Goal: Task Accomplishment & Management: Manage account settings

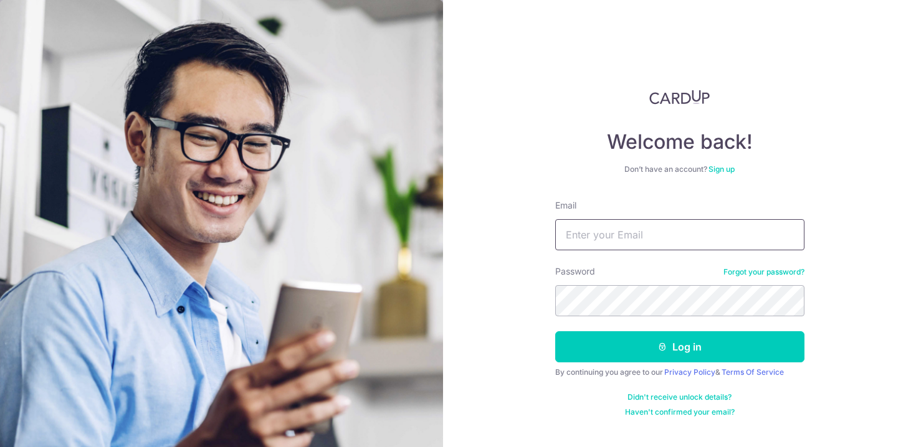
type input "[EMAIL_ADDRESS][DOMAIN_NAME]"
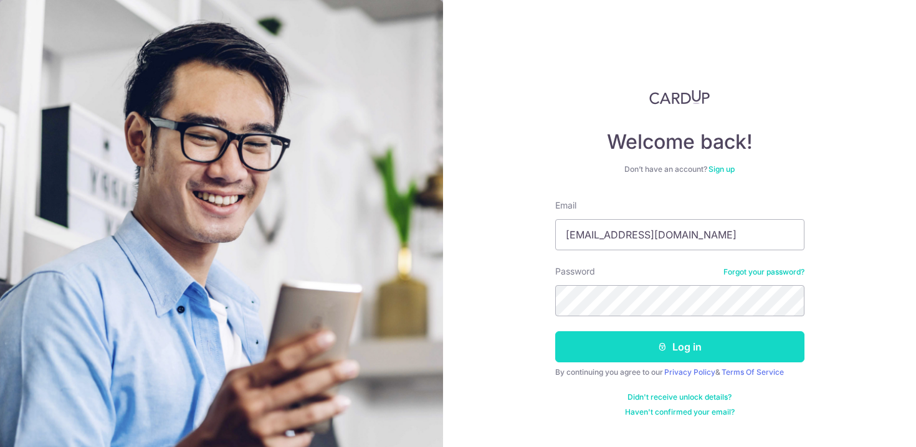
click at [663, 336] on button "Log in" at bounding box center [679, 347] width 249 height 31
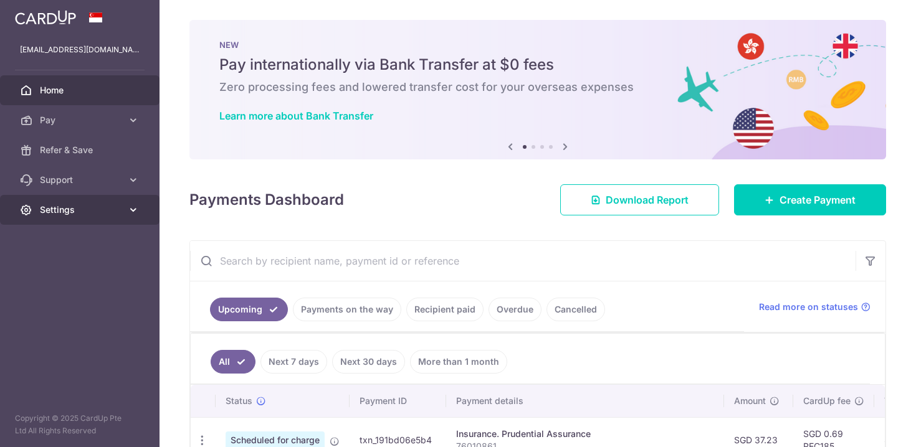
click at [97, 207] on span "Settings" at bounding box center [81, 210] width 82 height 12
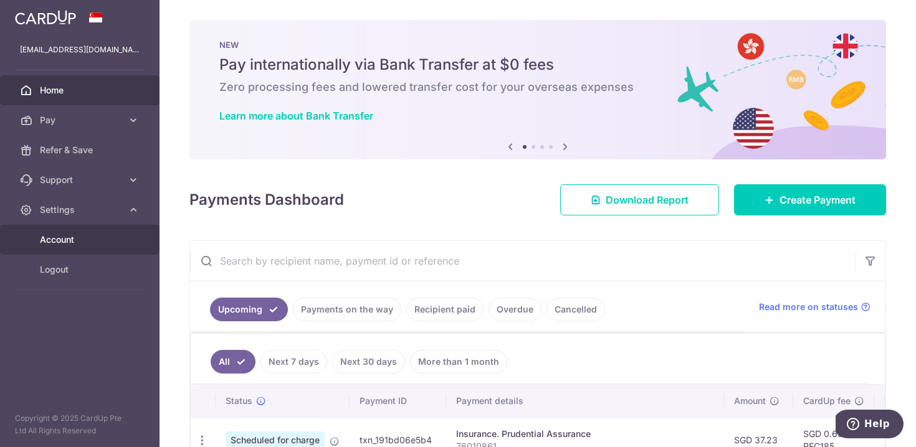
click at [87, 244] on span "Account" at bounding box center [81, 240] width 82 height 12
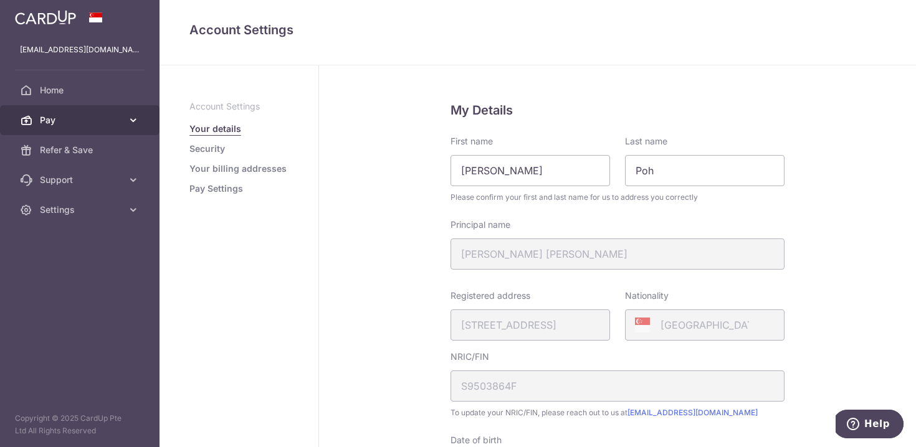
click at [80, 118] on span "Pay" at bounding box center [81, 120] width 82 height 12
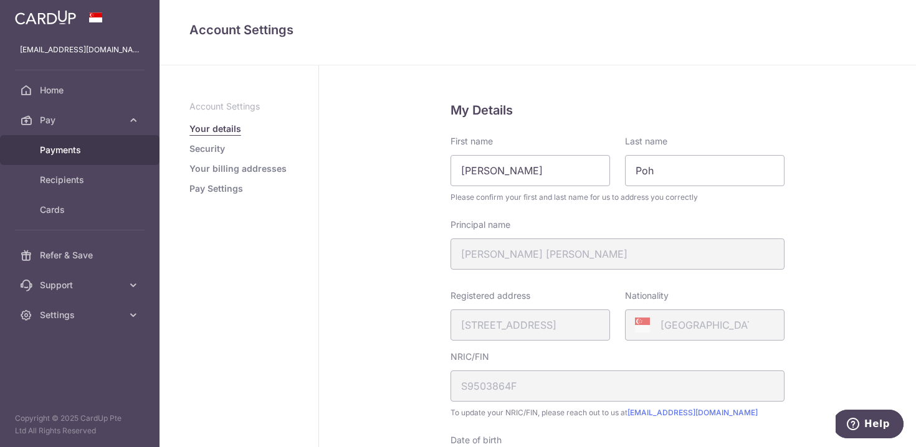
click at [88, 152] on span "Payments" at bounding box center [81, 150] width 82 height 12
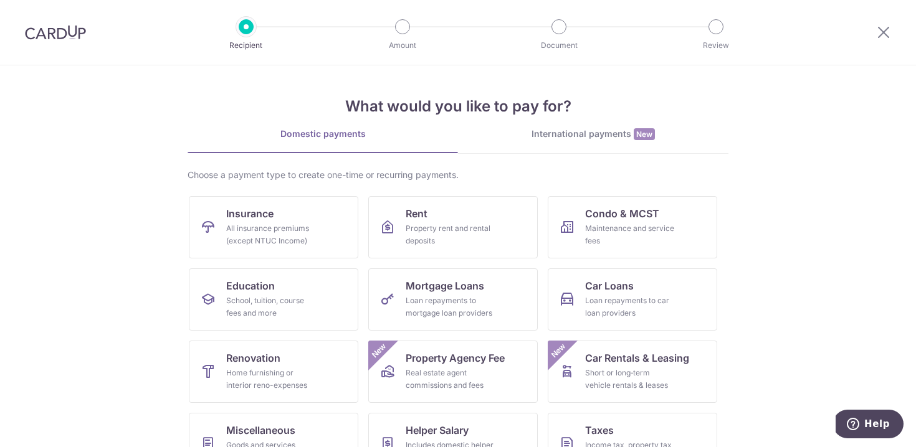
click at [45, 30] on img at bounding box center [55, 32] width 61 height 15
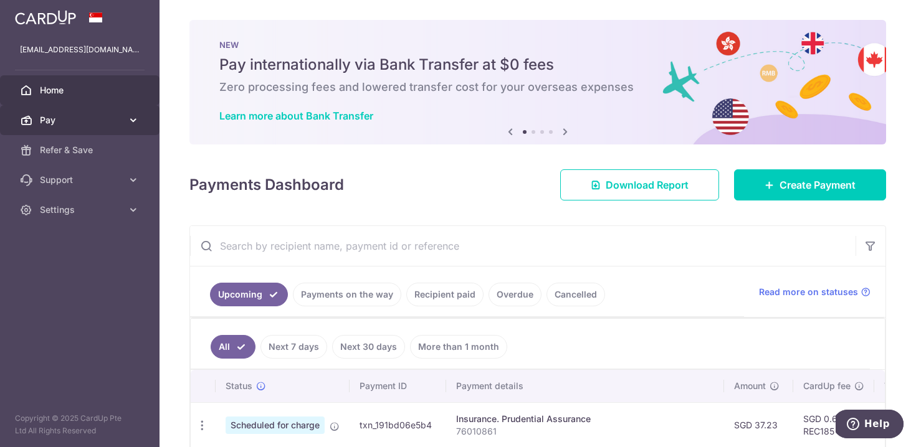
click at [98, 124] on span "Pay" at bounding box center [81, 120] width 82 height 12
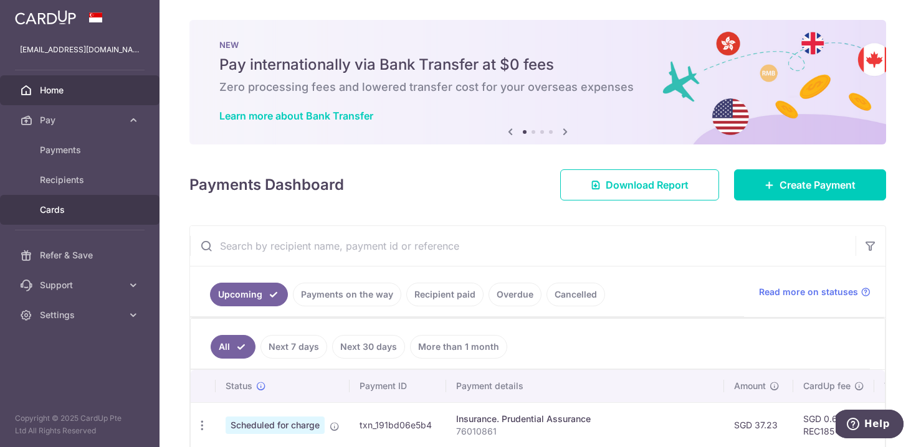
click at [85, 212] on span "Cards" at bounding box center [81, 210] width 82 height 12
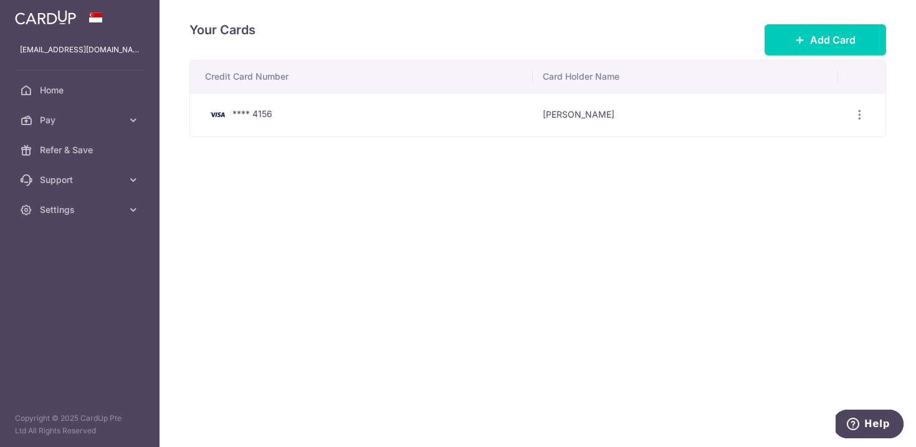
click at [433, 111] on div "**** 4156" at bounding box center [364, 114] width 318 height 15
click at [861, 120] on icon "button" at bounding box center [859, 114] width 13 height 13
click at [815, 149] on span "View/Edit" at bounding box center [817, 149] width 85 height 15
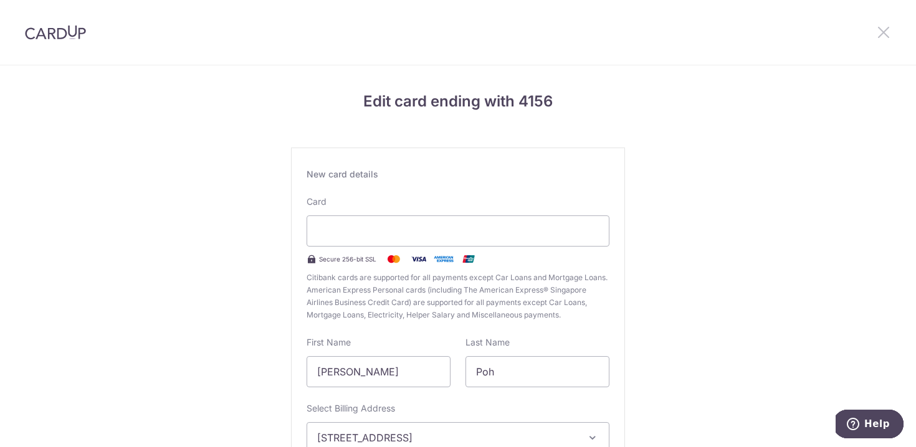
click at [886, 29] on icon at bounding box center [883, 32] width 15 height 16
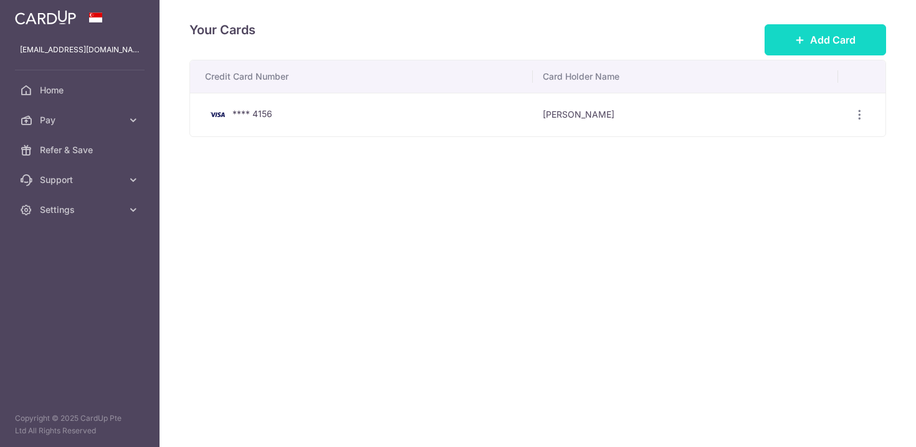
click at [806, 36] on button "Add Card" at bounding box center [826, 39] width 122 height 31
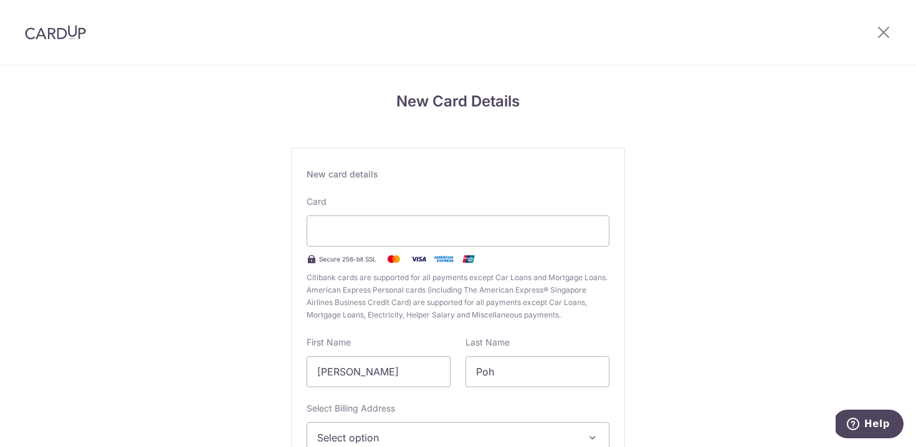
scroll to position [108, 0]
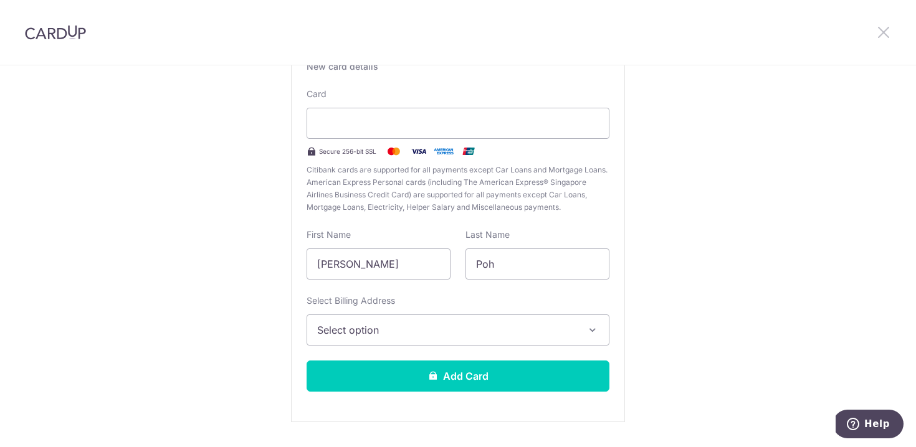
click at [882, 29] on icon at bounding box center [883, 32] width 15 height 16
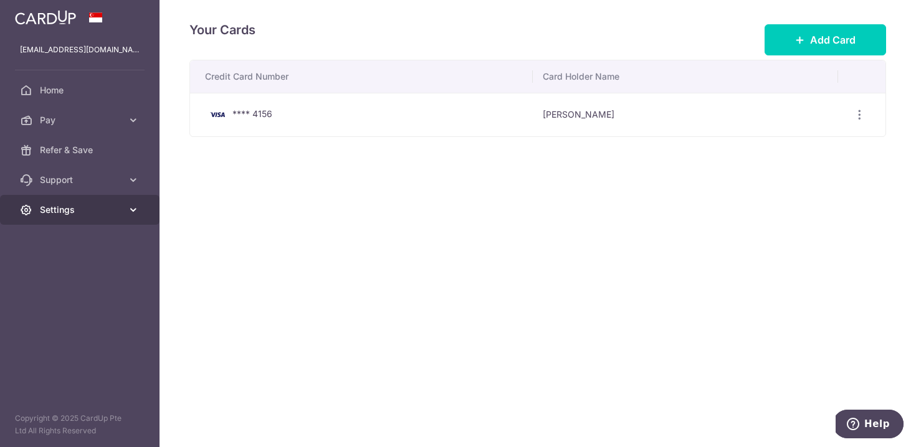
click at [83, 214] on span "Settings" at bounding box center [81, 210] width 82 height 12
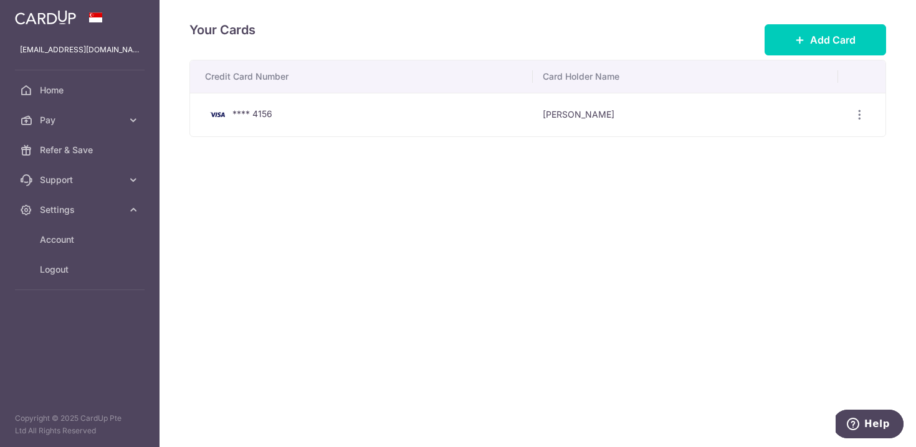
click at [85, 288] on ul "Account Logout" at bounding box center [80, 262] width 160 height 75
click at [94, 272] on span "Logout" at bounding box center [81, 270] width 82 height 12
